Goal: Information Seeking & Learning: Learn about a topic

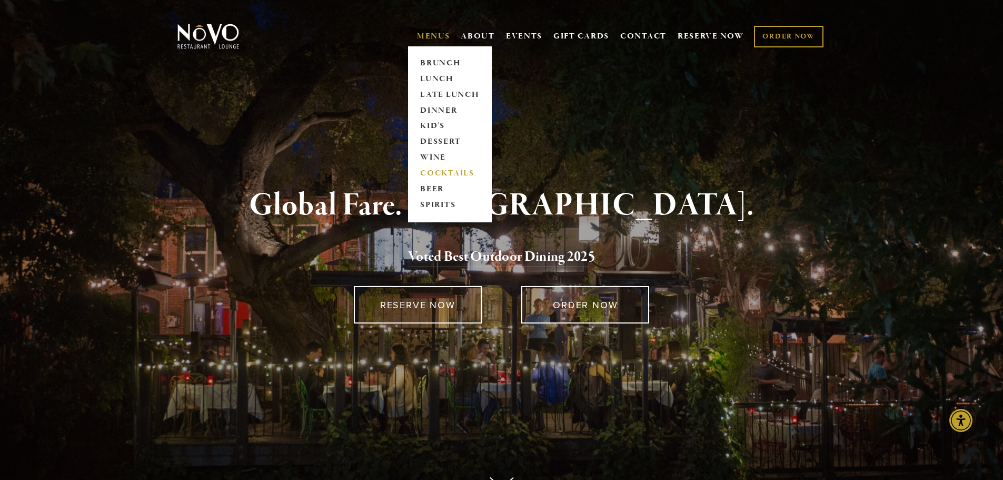
click at [422, 169] on link "COCKTAILS" at bounding box center [450, 174] width 66 height 16
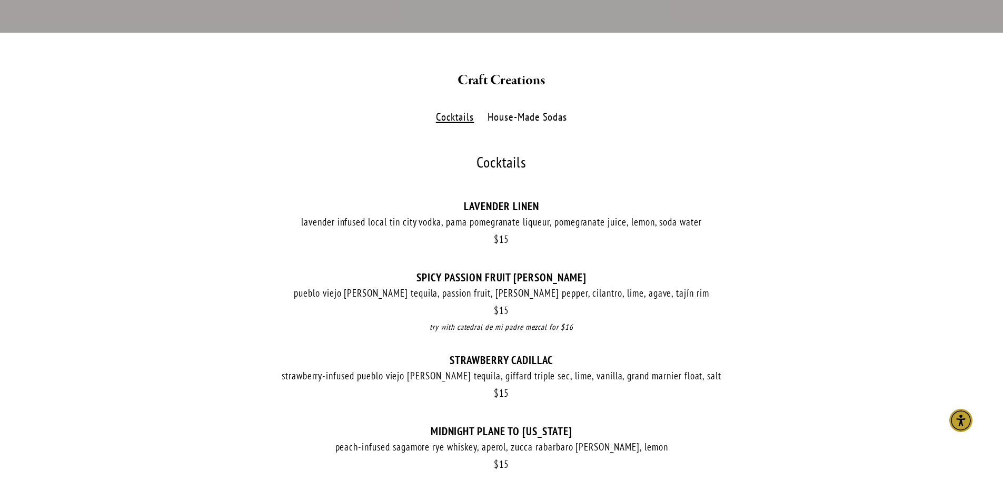
scroll to position [158, 0]
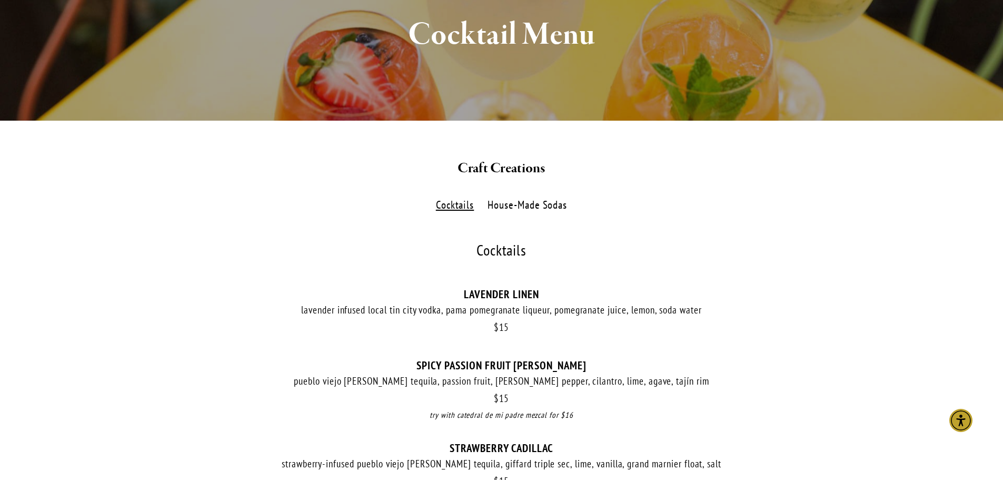
click at [544, 203] on label "House-Made Sodas" at bounding box center [527, 204] width 91 height 15
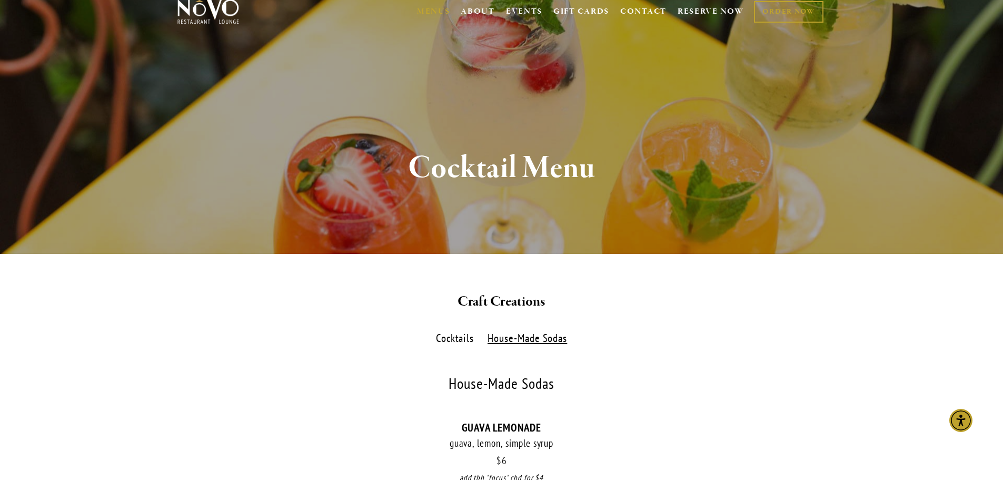
scroll to position [0, 0]
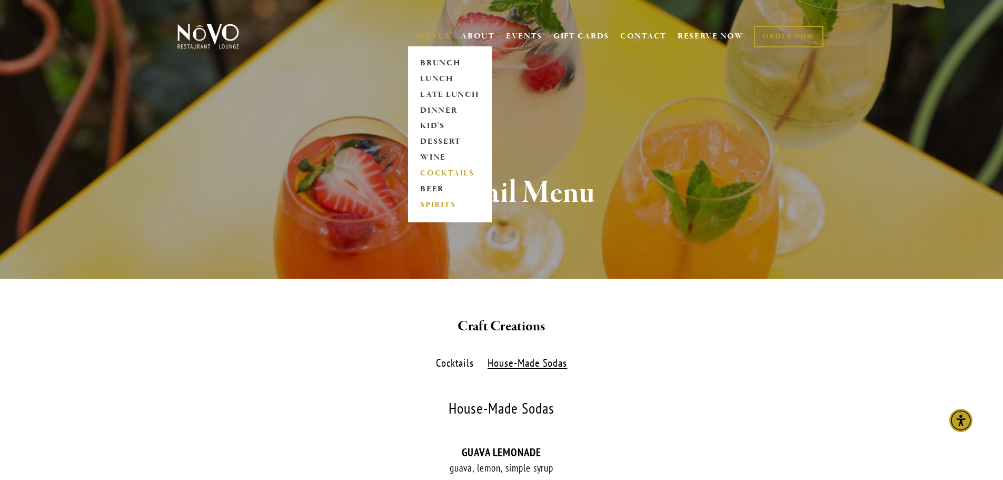
click at [431, 203] on link "SPIRITS" at bounding box center [450, 205] width 66 height 16
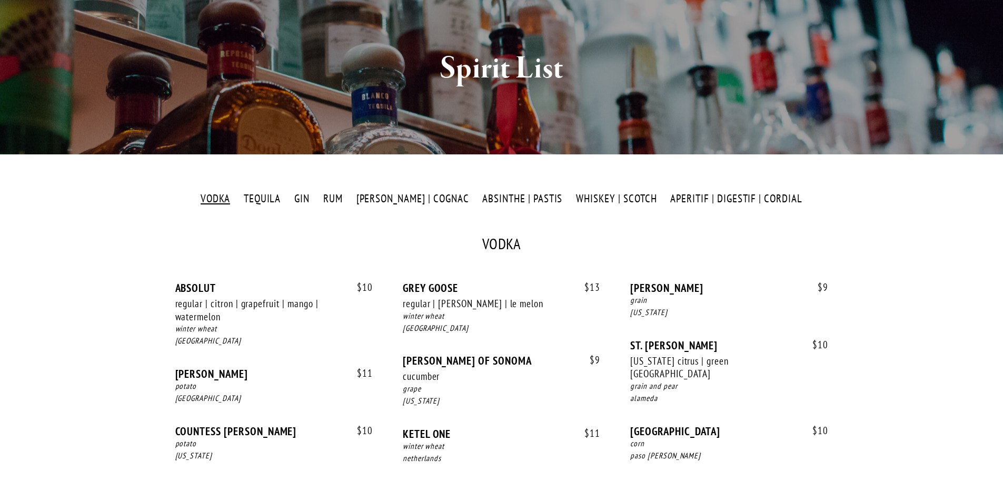
scroll to position [158, 0]
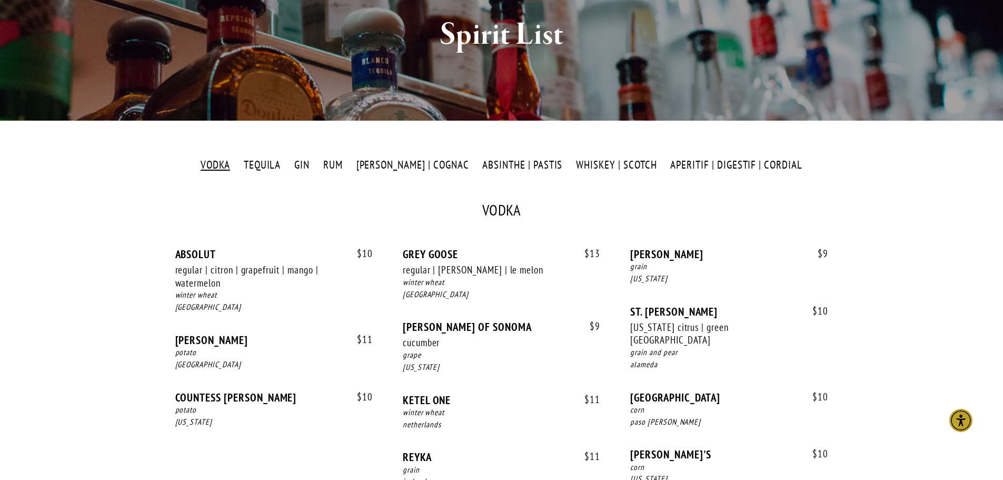
click at [315, 161] on label "GIN" at bounding box center [302, 164] width 26 height 15
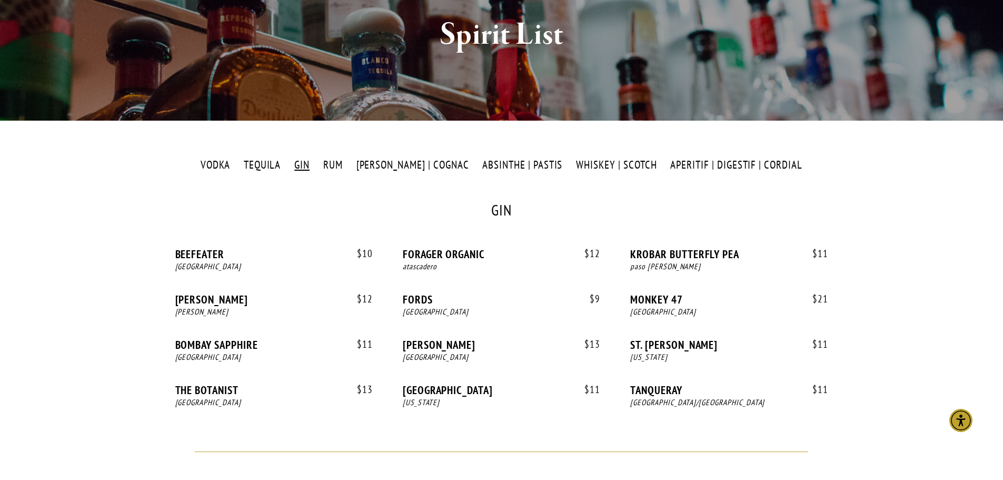
click at [348, 163] on label "RUM" at bounding box center [332, 164] width 31 height 15
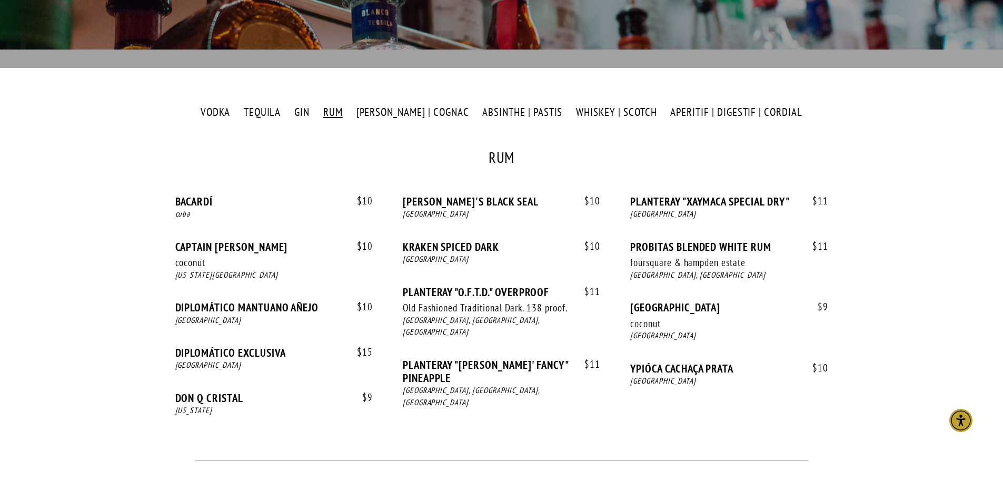
scroll to position [263, 0]
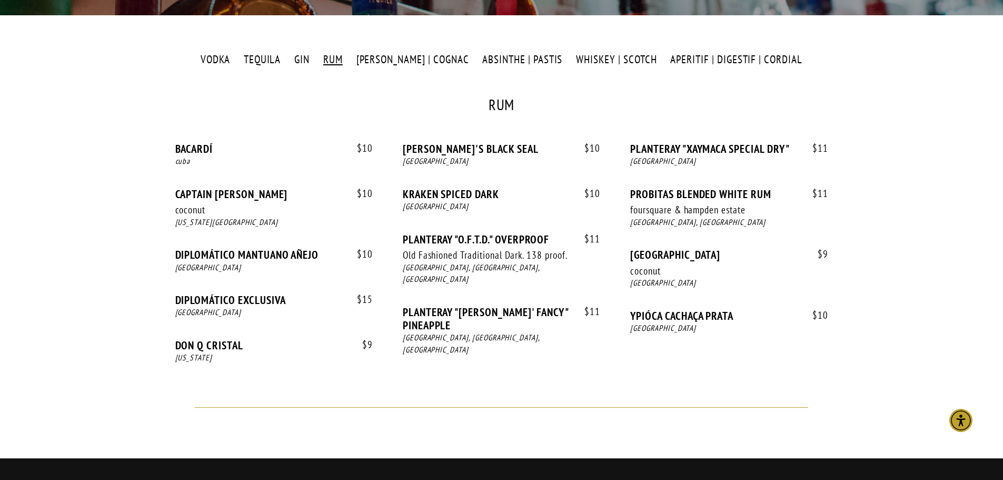
click at [413, 64] on label "[PERSON_NAME] | COGNAC" at bounding box center [413, 59] width 124 height 15
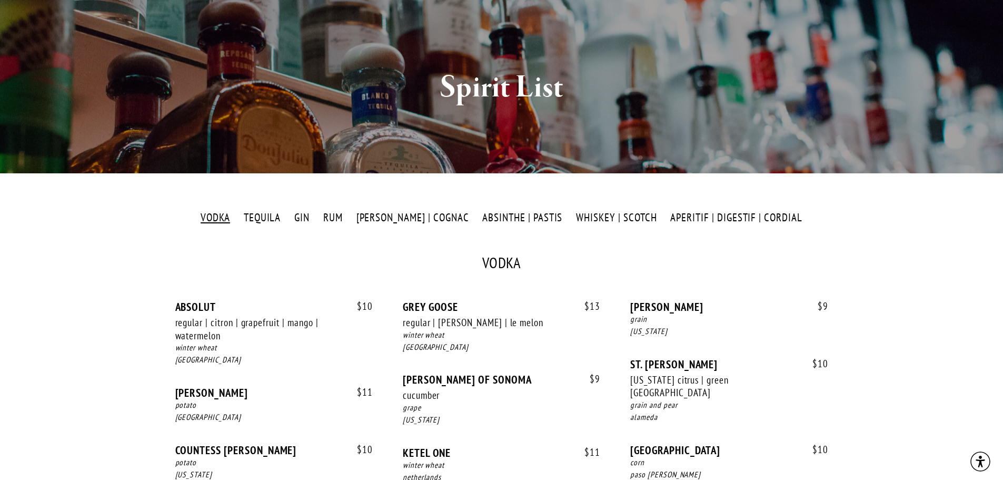
click at [392, 210] on label "[PERSON_NAME] | COGNAC" at bounding box center [413, 217] width 124 height 15
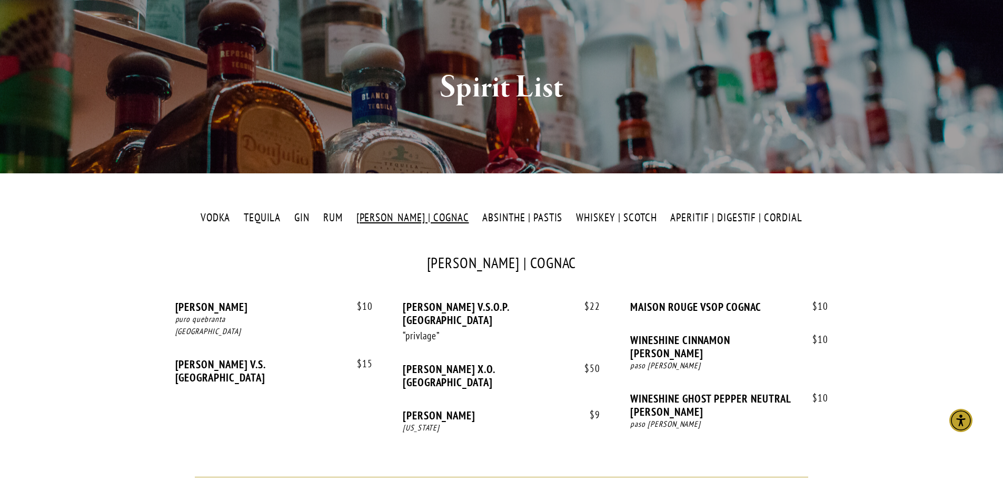
click at [498, 217] on label "ABSINTHE | PASTIS" at bounding box center [522, 217] width 91 height 15
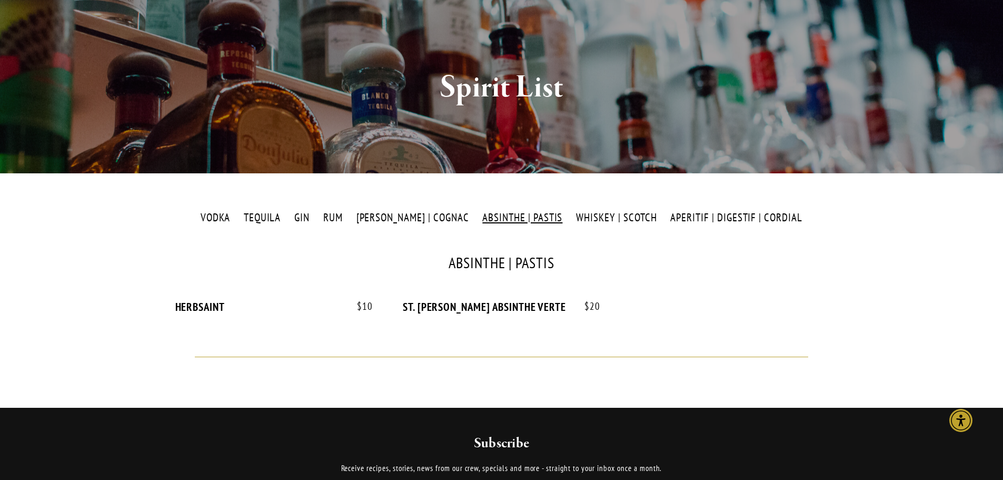
click at [581, 224] on label "WHISKEY | SCOTCH" at bounding box center [617, 217] width 92 height 15
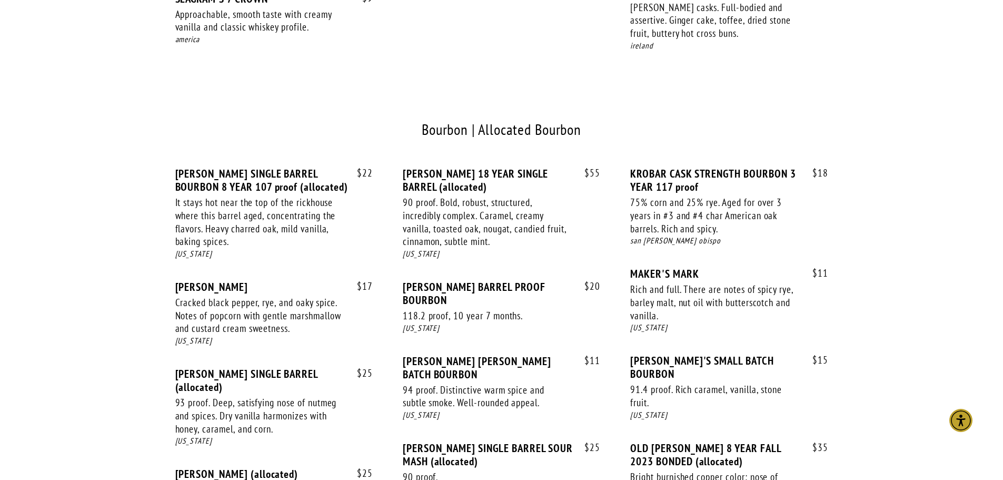
scroll to position [684, 0]
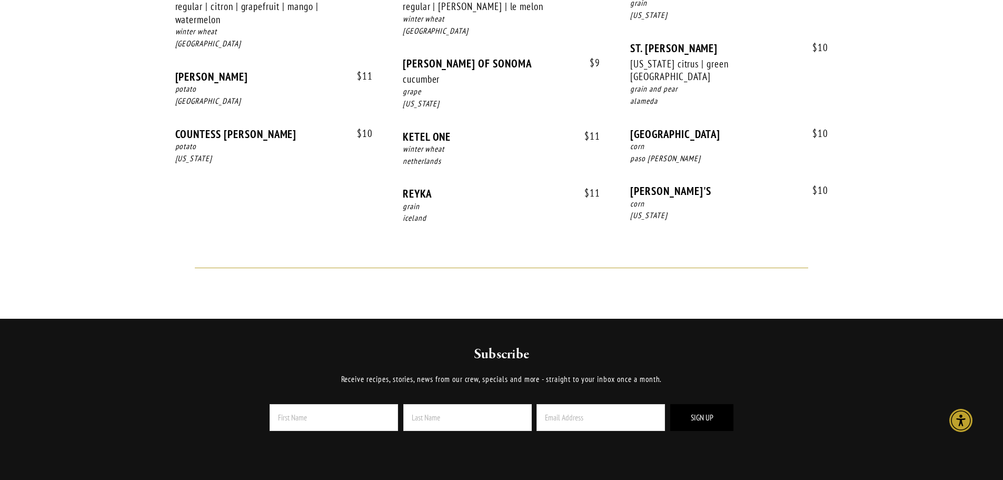
scroll to position [105, 0]
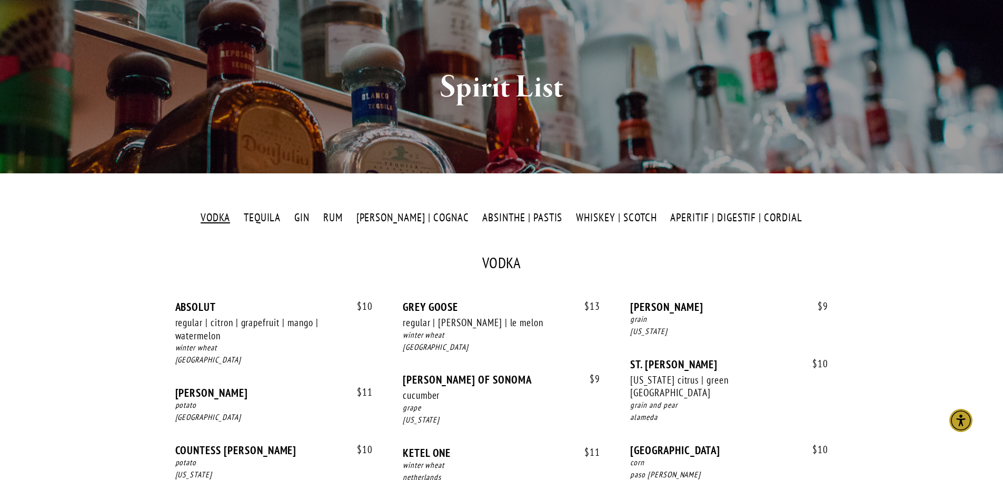
click at [315, 217] on label "GIN" at bounding box center [302, 217] width 26 height 15
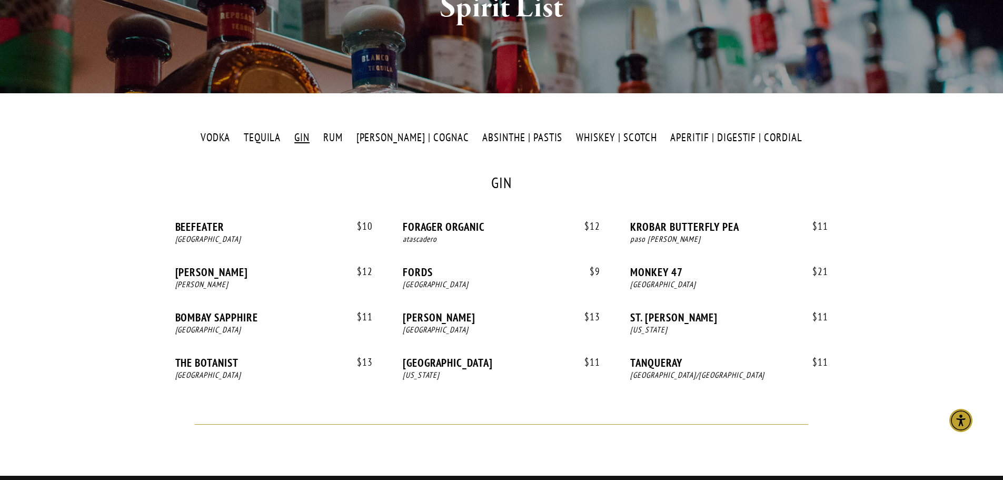
scroll to position [211, 0]
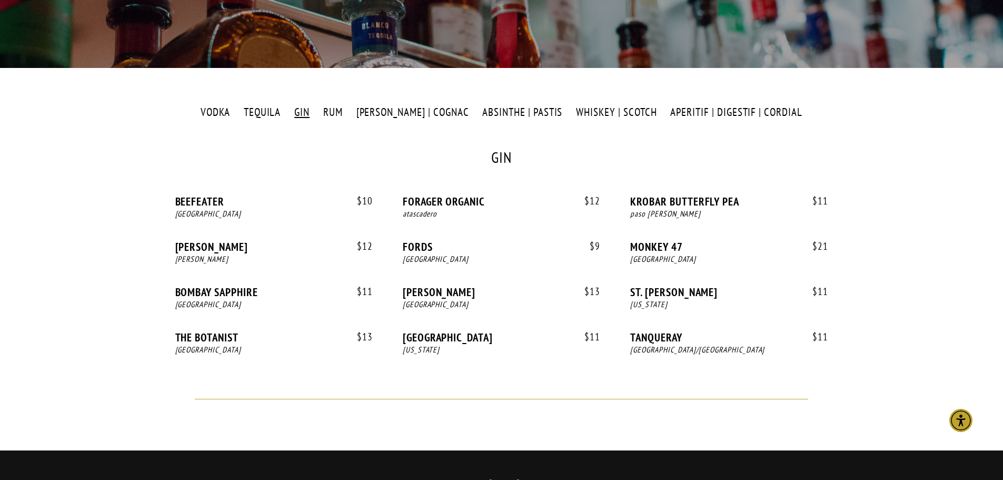
click at [415, 112] on label "BRANDY | COGNAC" at bounding box center [413, 112] width 124 height 15
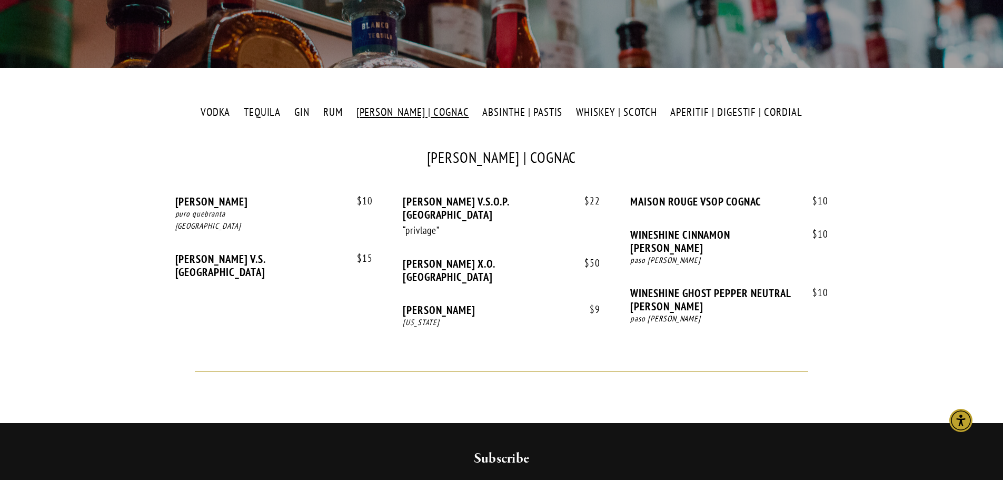
click at [517, 113] on label "ABSINTHE | PASTIS" at bounding box center [522, 112] width 91 height 15
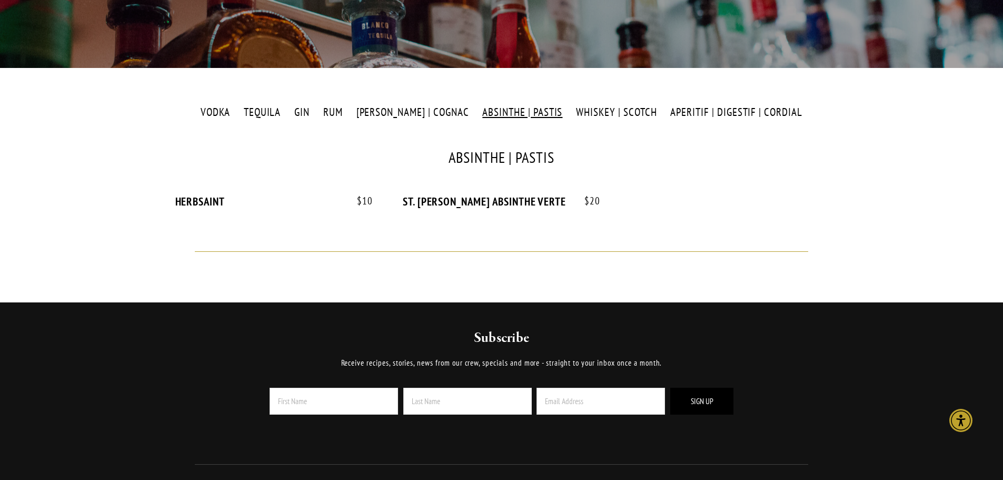
click at [605, 109] on label "WHISKEY | SCOTCH" at bounding box center [617, 112] width 92 height 15
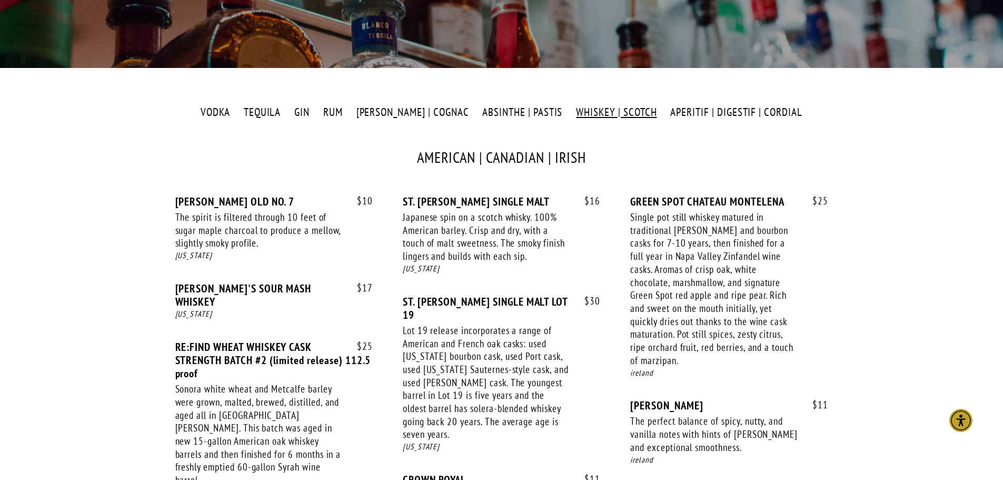
click at [696, 108] on label "APERITIF | DIGESTIF | CORDIAL" at bounding box center [736, 112] width 143 height 15
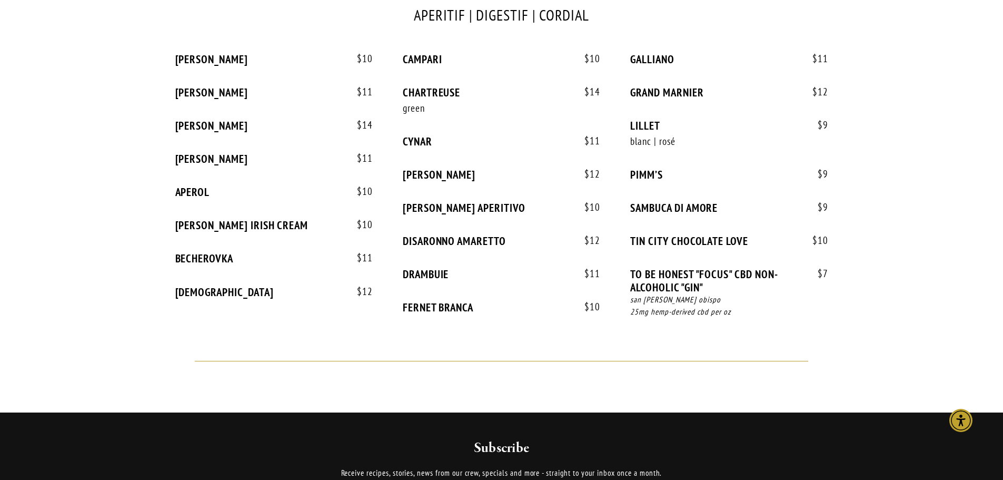
scroll to position [369, 0]
